Goal: Transaction & Acquisition: Purchase product/service

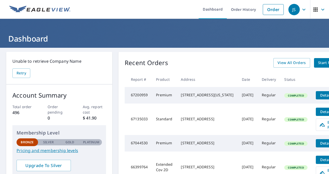
click at [318, 63] on span "Start New Order" at bounding box center [333, 63] width 30 height 6
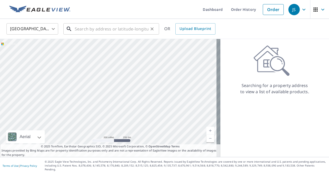
click at [81, 27] on input "text" at bounding box center [112, 29] width 74 height 14
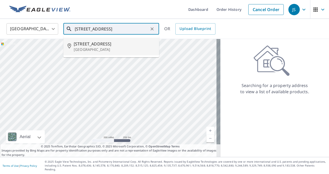
click at [95, 48] on p "[GEOGRAPHIC_DATA]" at bounding box center [114, 49] width 81 height 5
type input "[STREET_ADDRESS]"
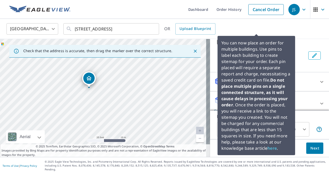
scroll to position [52, 0]
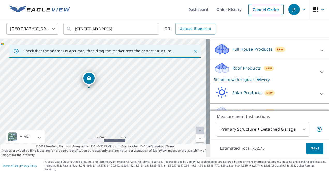
click at [319, 70] on icon at bounding box center [322, 72] width 6 height 6
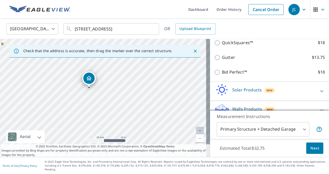
scroll to position [144, 0]
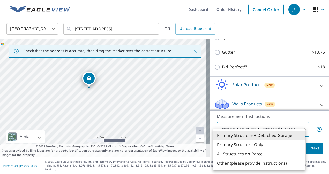
click at [303, 134] on body "JS JS Dashboard Order History Cancel Order JS [GEOGRAPHIC_DATA] [GEOGRAPHIC_DAT…" at bounding box center [164, 87] width 329 height 174
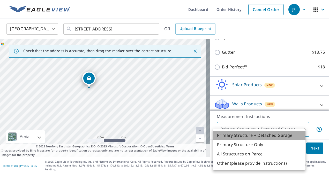
click at [271, 134] on li "Primary Structure + Detached Garage" at bounding box center [259, 135] width 93 height 9
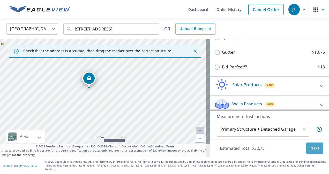
click at [310, 152] on span "Next" at bounding box center [314, 148] width 9 height 6
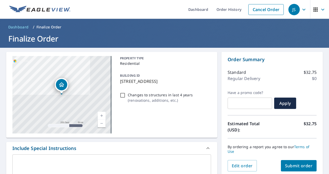
click at [296, 164] on span "Submit order" at bounding box center [299, 166] width 28 height 6
